Goal: Transaction & Acquisition: Purchase product/service

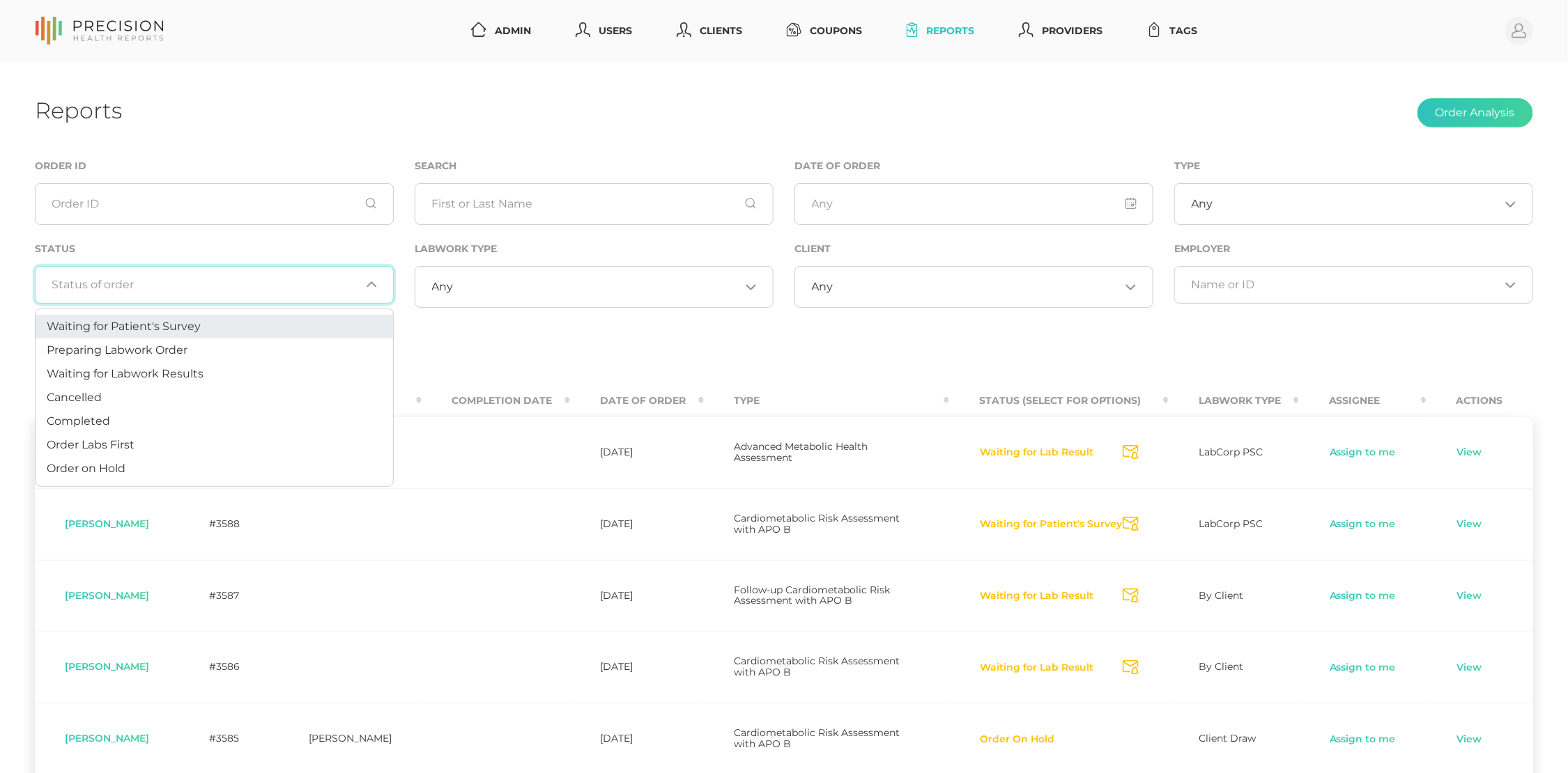
click at [293, 281] on input "Search for option" at bounding box center [206, 285] width 308 height 14
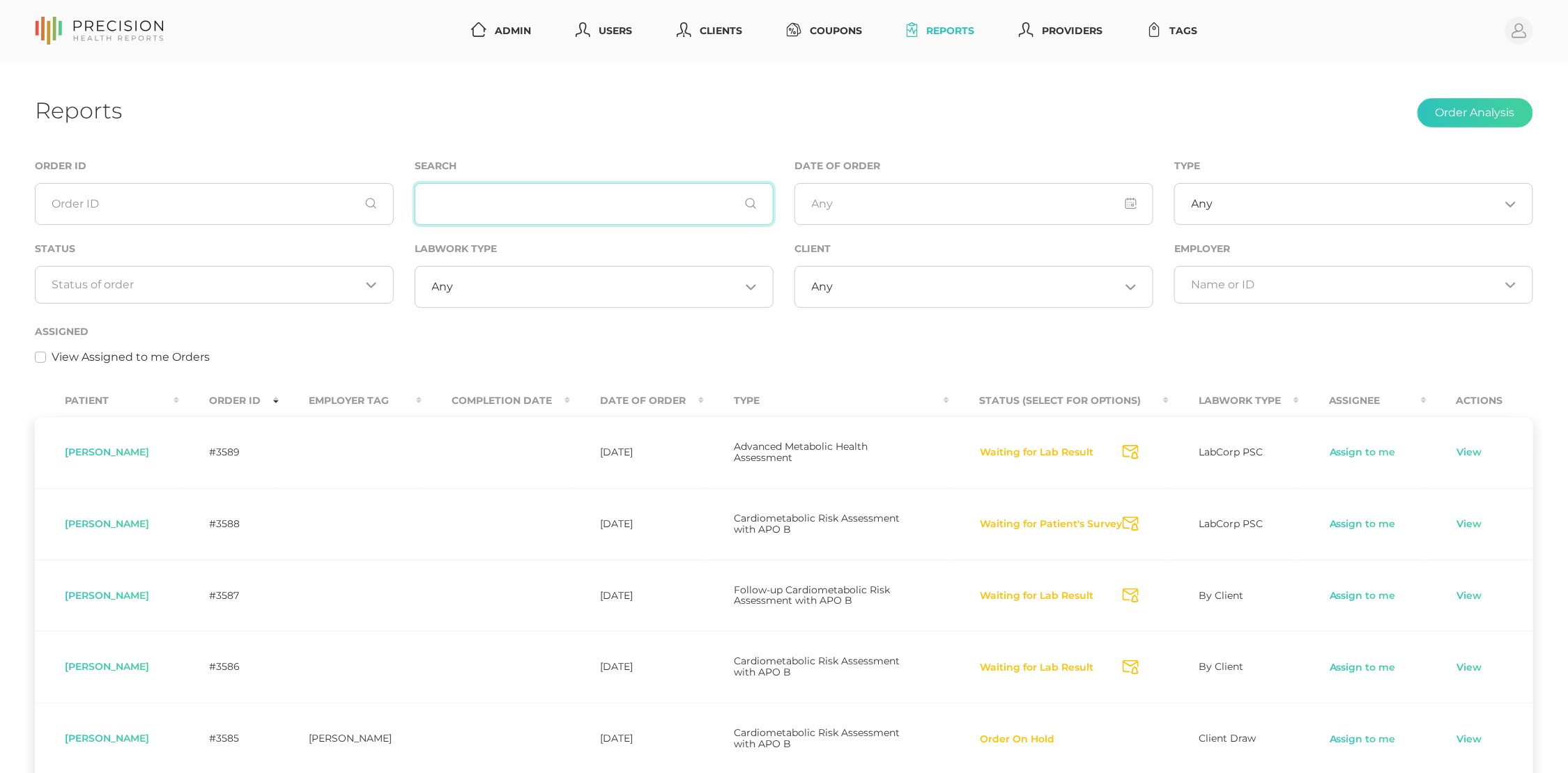
click at [535, 203] on input "text" at bounding box center [594, 204] width 359 height 42
type input "keith"
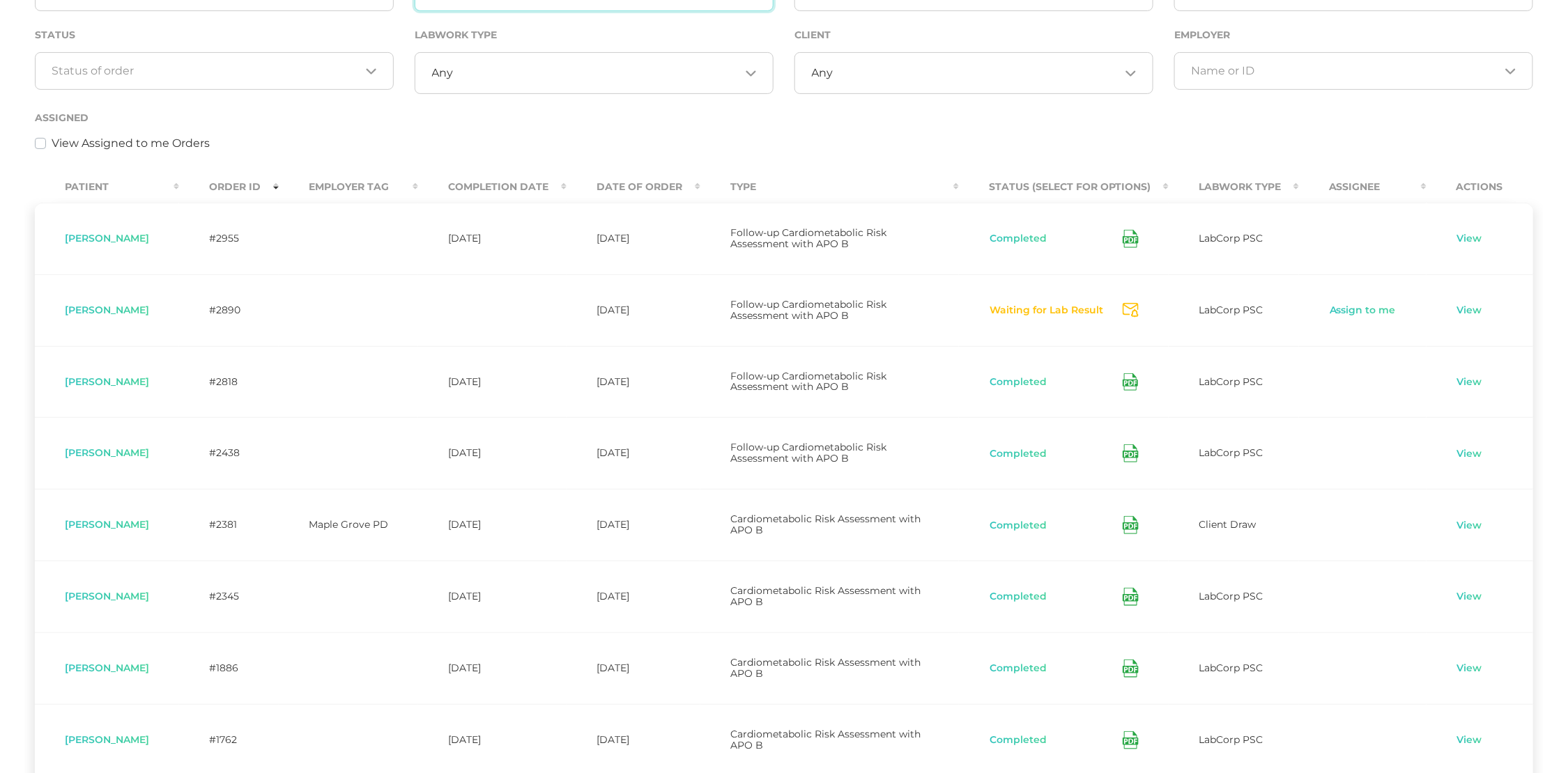
scroll to position [177, 0]
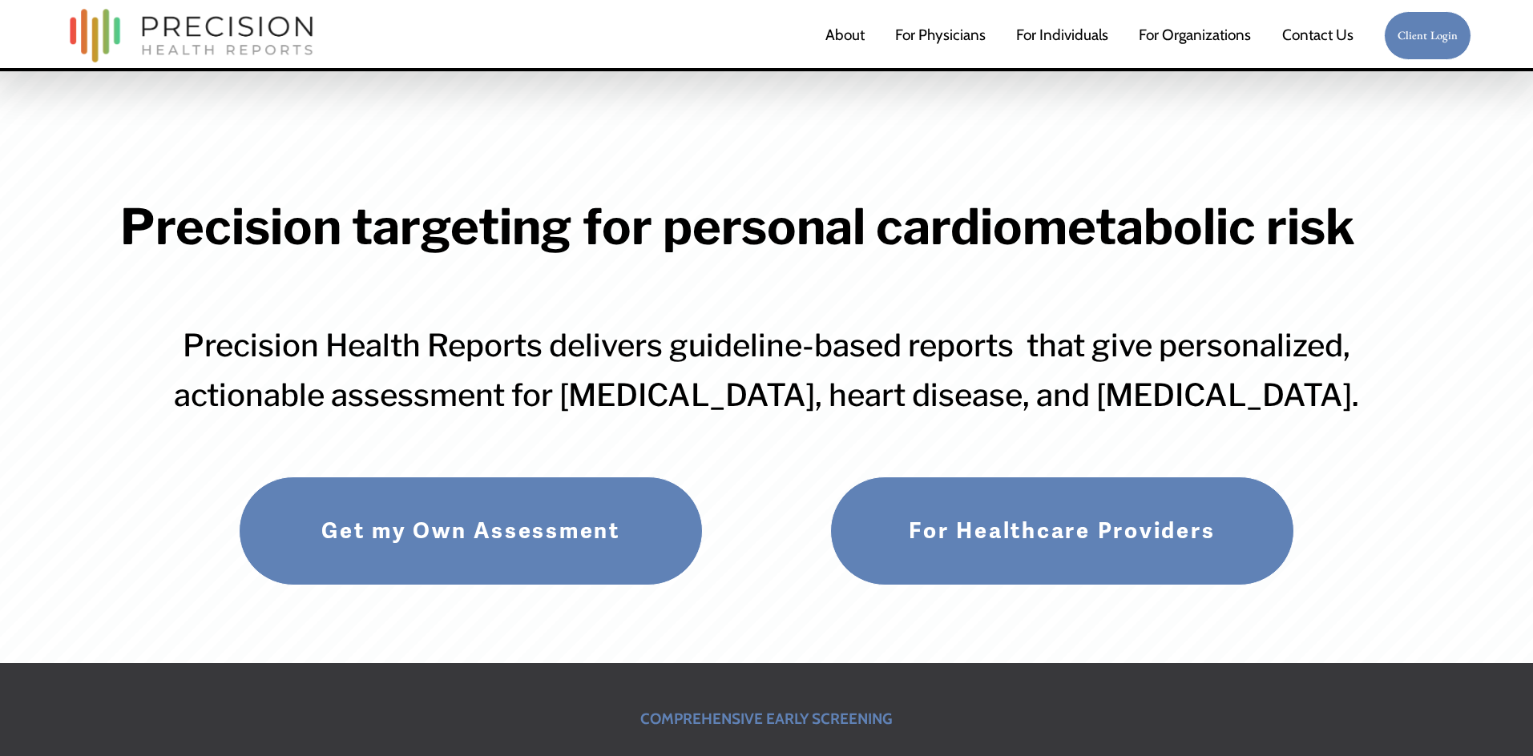
click at [557, 546] on link "Get my Own Assessment" at bounding box center [471, 531] width 464 height 108
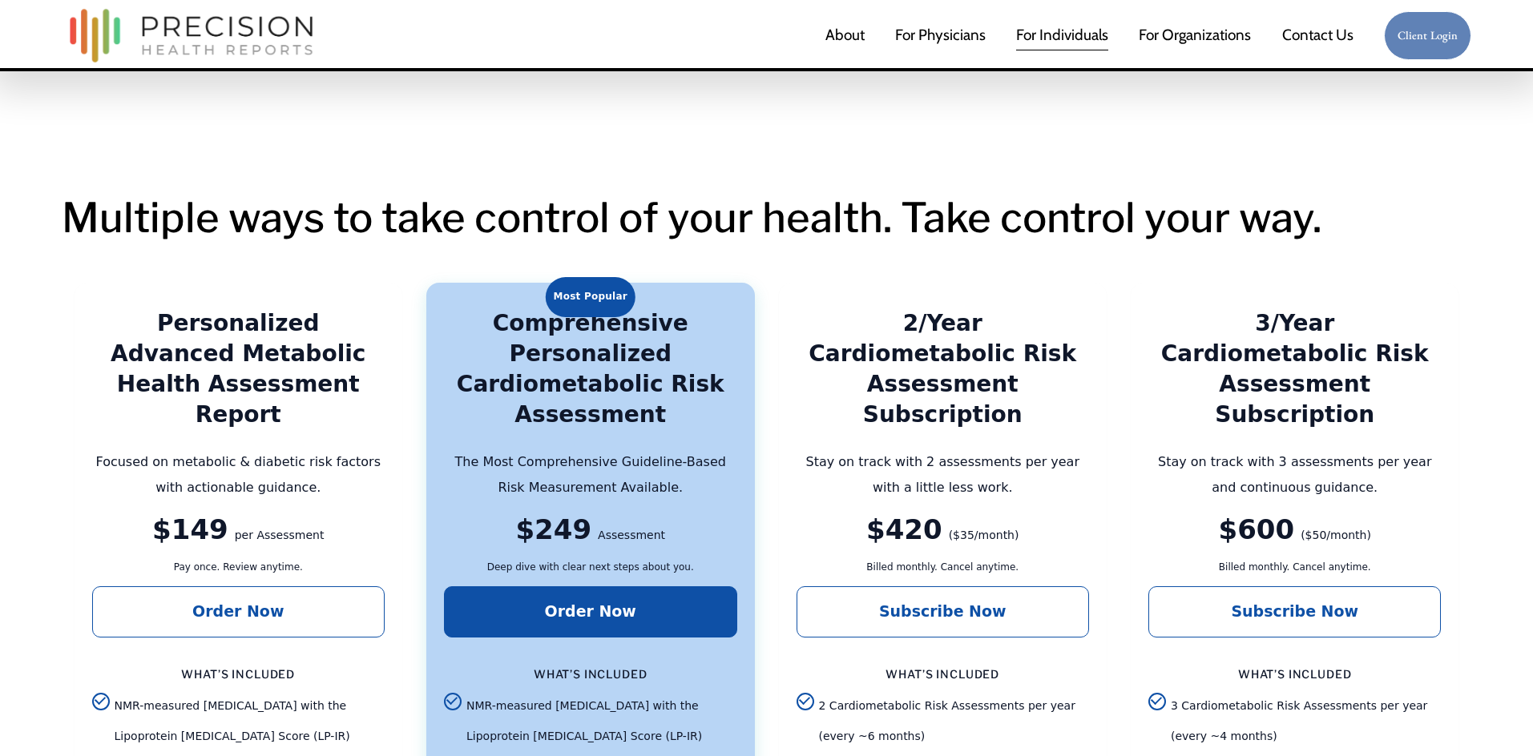
scroll to position [3061, 0]
